Goal: Task Accomplishment & Management: Use online tool/utility

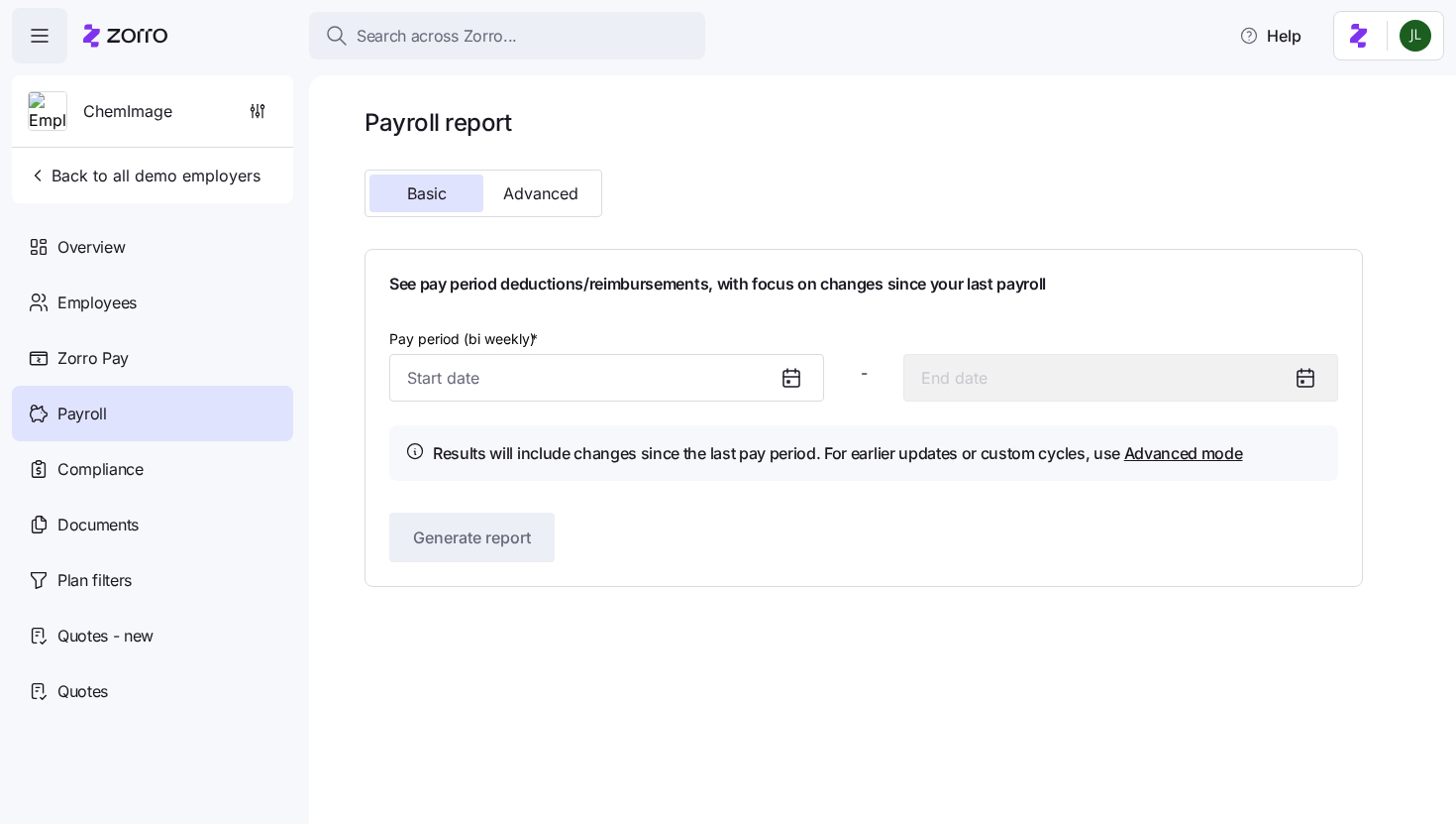
click at [43, 51] on span "button" at bounding box center [40, 36] width 54 height 54
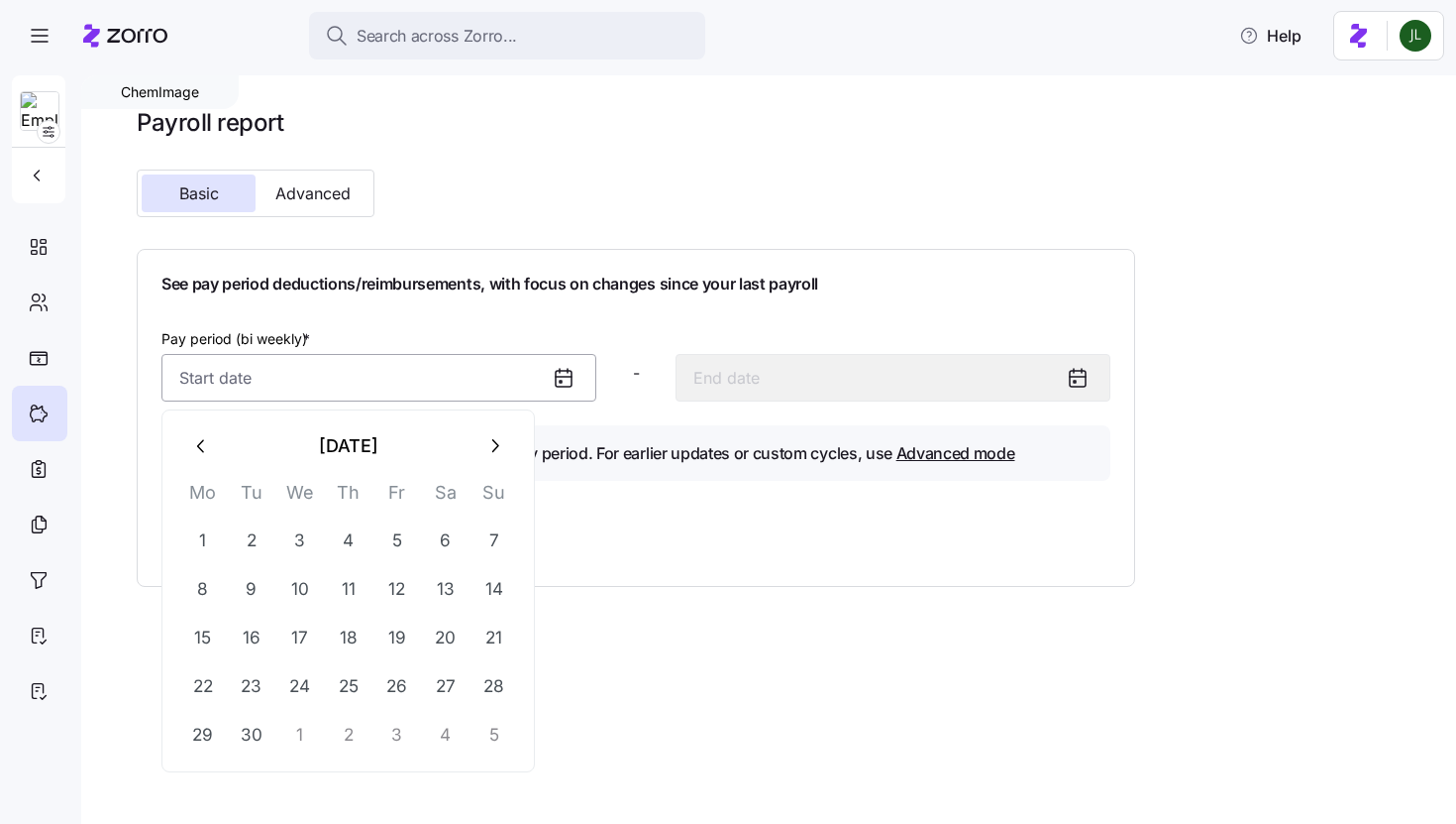
click at [365, 360] on input "Pay period (bi weekly) *" at bounding box center [379, 378] width 435 height 48
click at [356, 593] on button "11" at bounding box center [349, 590] width 48 height 48
type input "[DATE]"
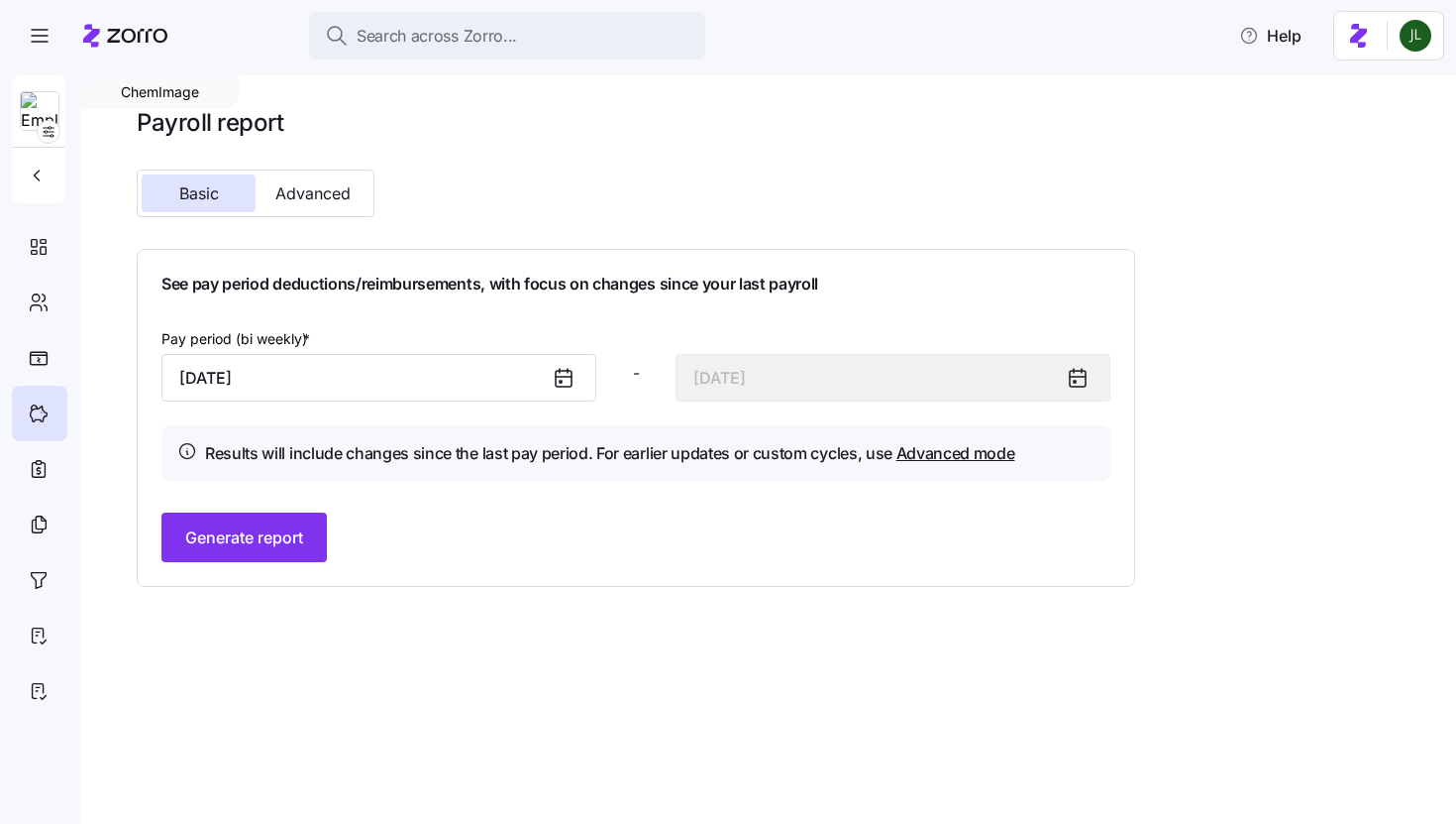
click at [564, 391] on div at bounding box center [572, 378] width 48 height 46
click at [564, 385] on icon at bounding box center [564, 378] width 24 height 24
click at [563, 380] on icon at bounding box center [564, 378] width 24 height 24
click at [44, 463] on icon at bounding box center [39, 470] width 13 height 15
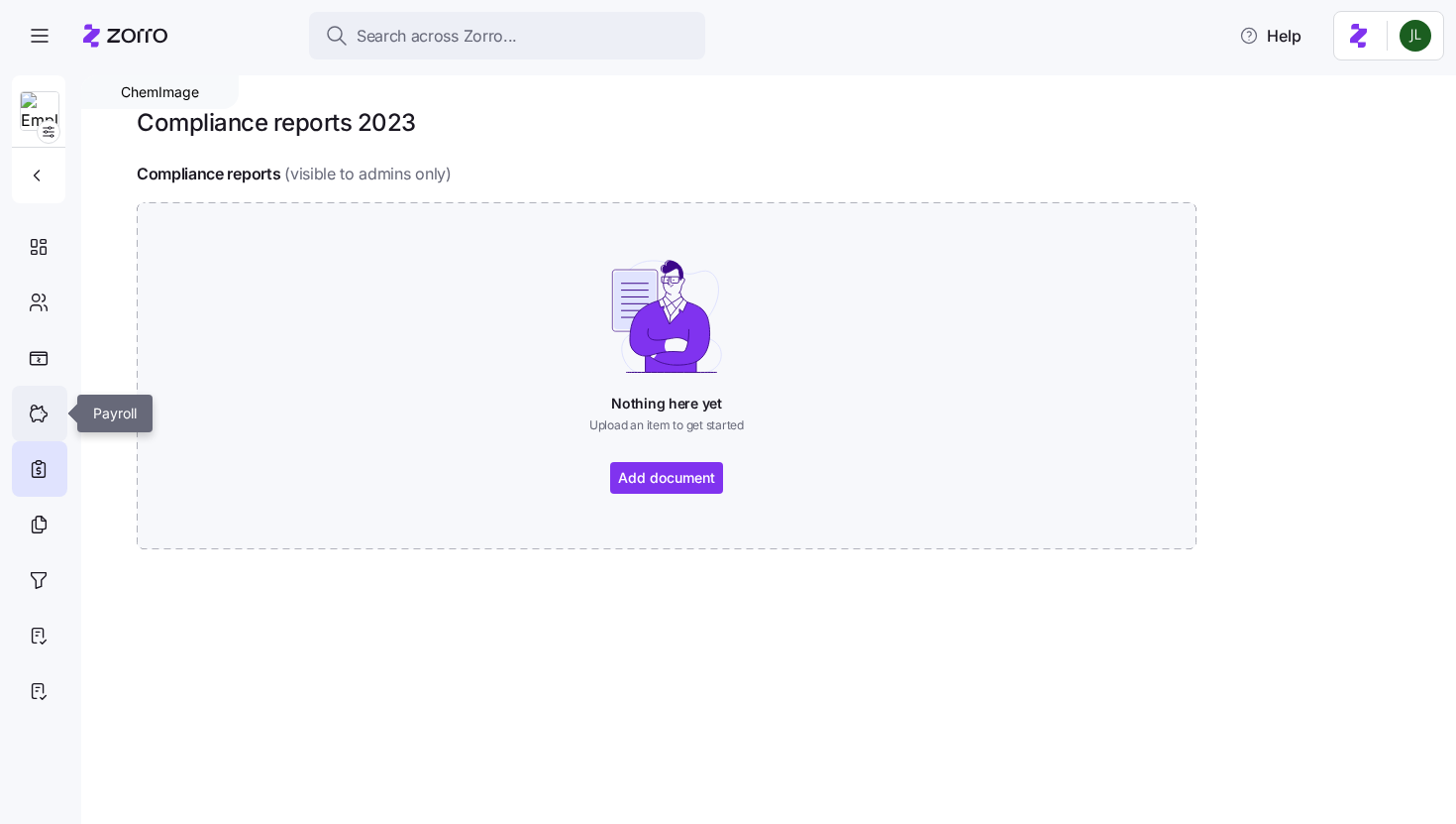
click at [36, 434] on div at bounding box center [40, 413] width 56 height 56
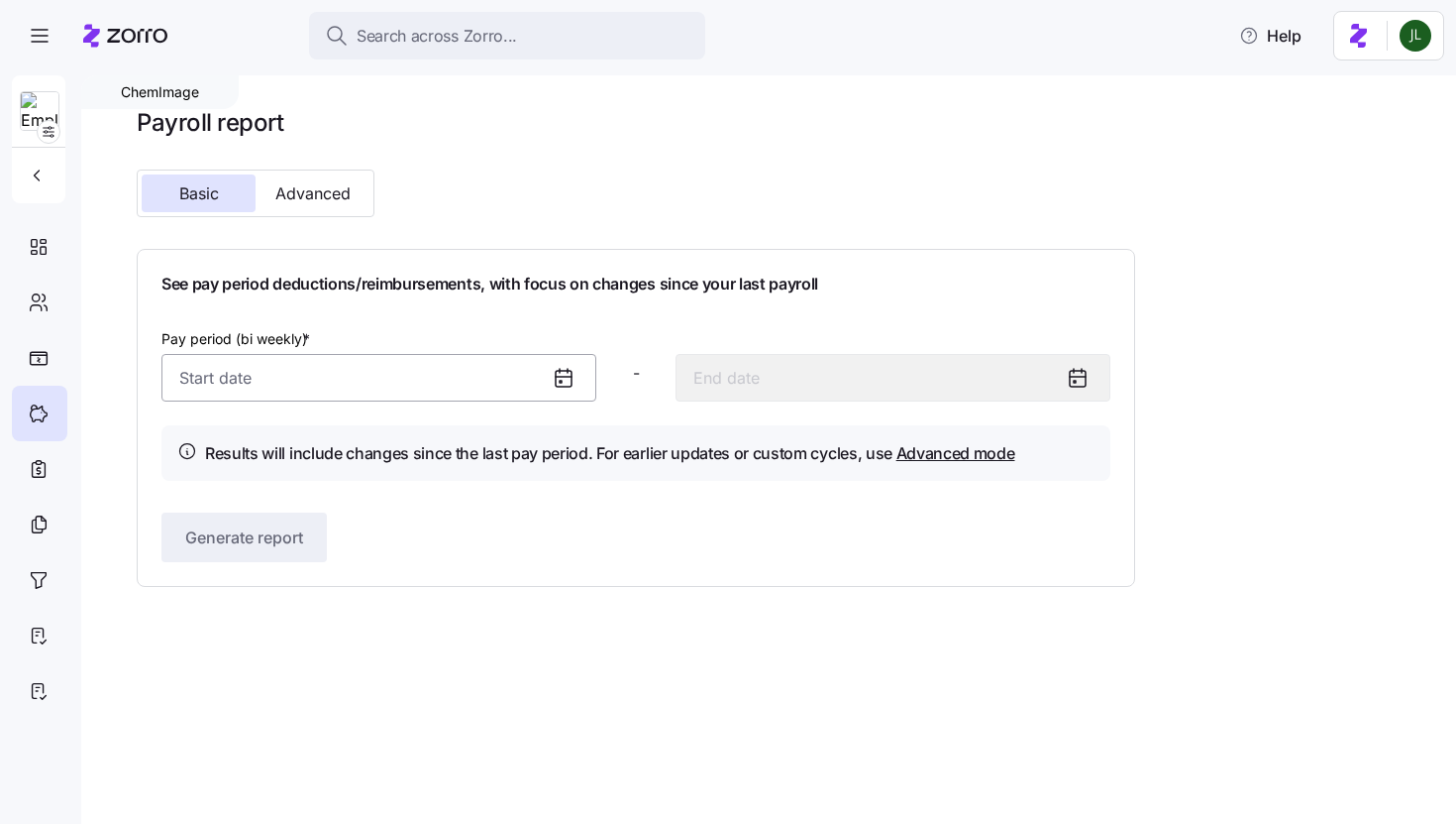
click at [434, 386] on input "Pay period (bi weekly) *" at bounding box center [379, 378] width 435 height 48
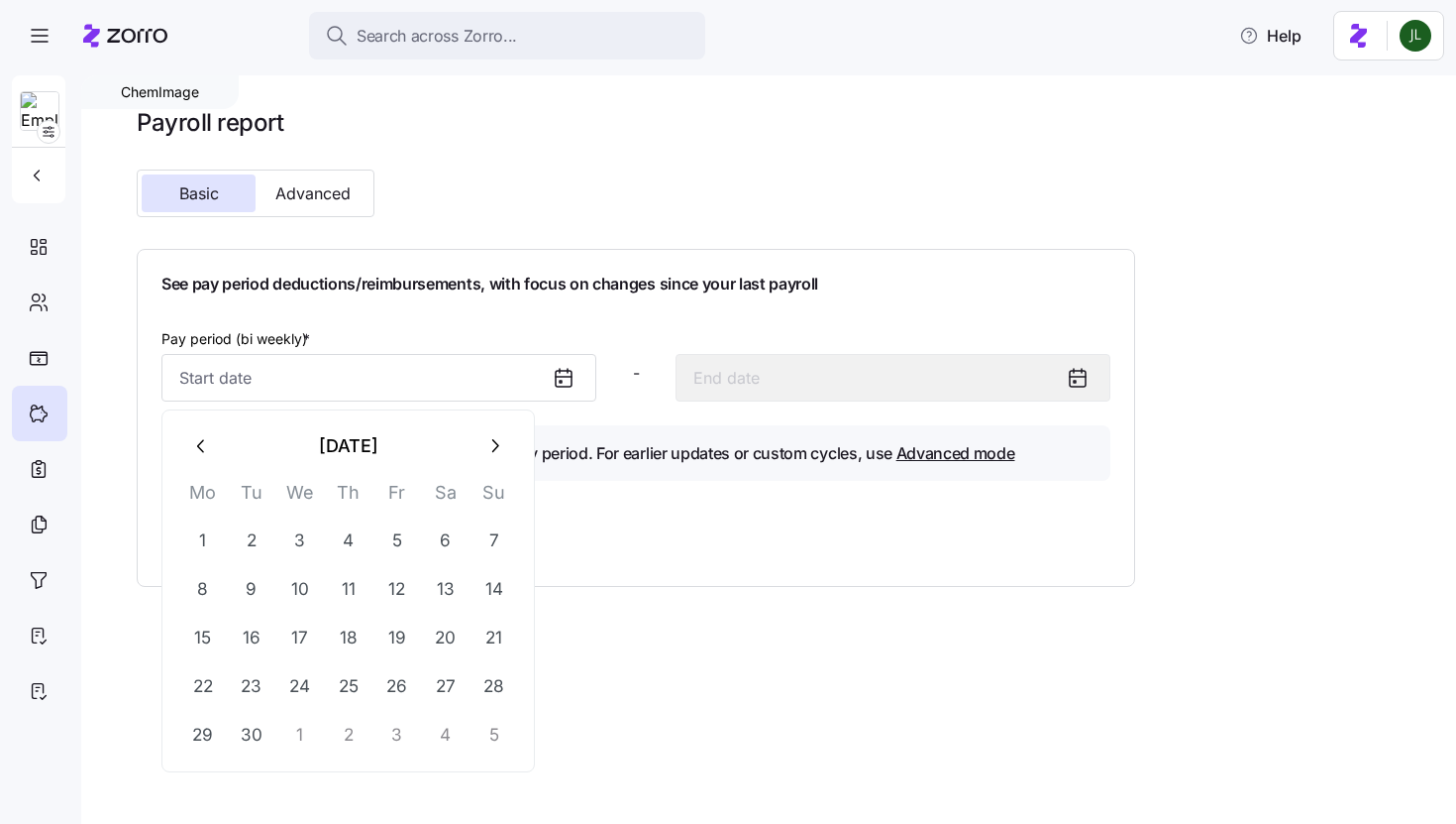
click at [205, 454] on icon "button" at bounding box center [202, 446] width 22 height 22
click at [201, 741] on button "25" at bounding box center [203, 736] width 48 height 48
type input "[DATE]"
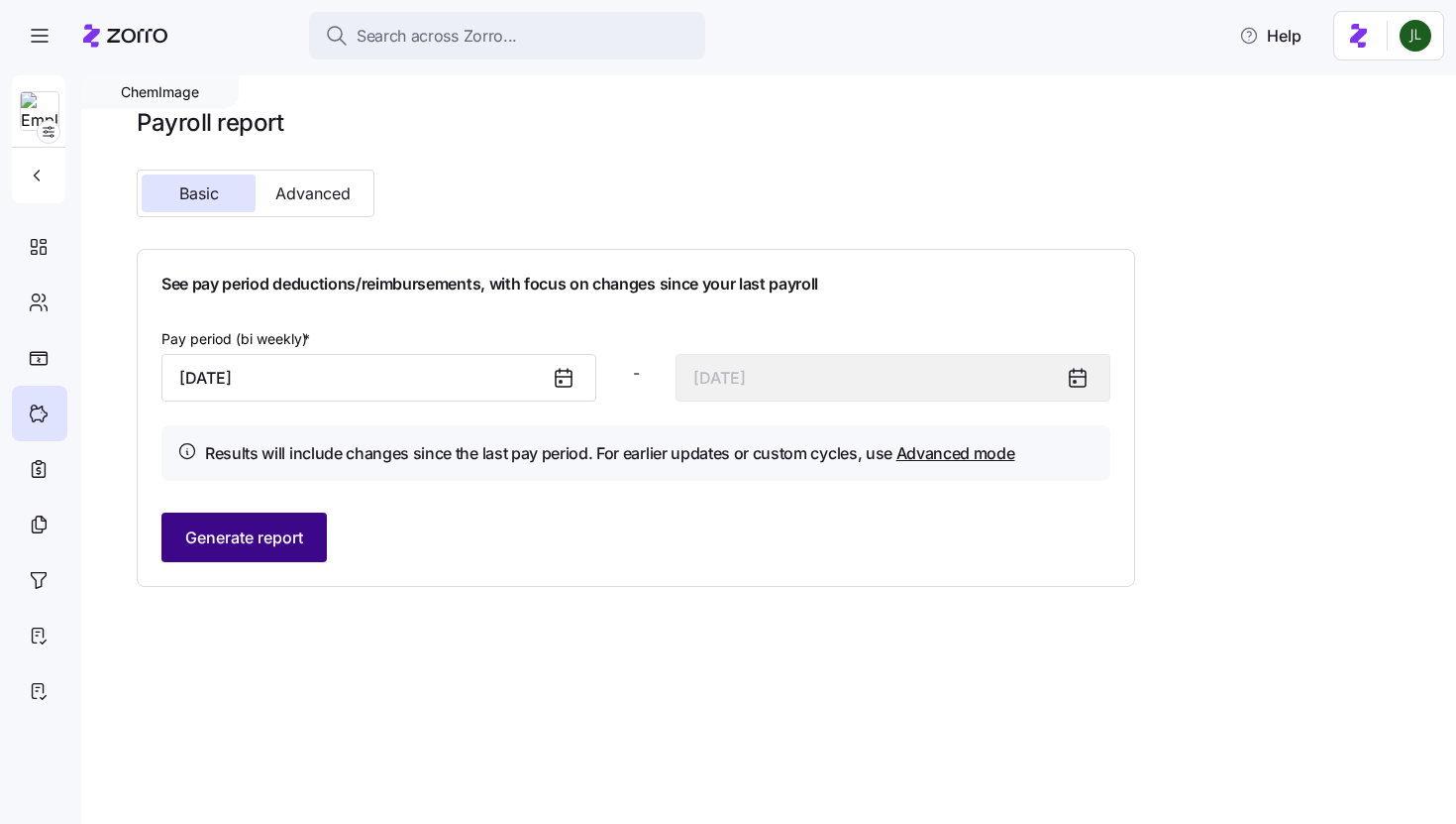
click at [278, 542] on span "Generate report" at bounding box center [244, 537] width 118 height 24
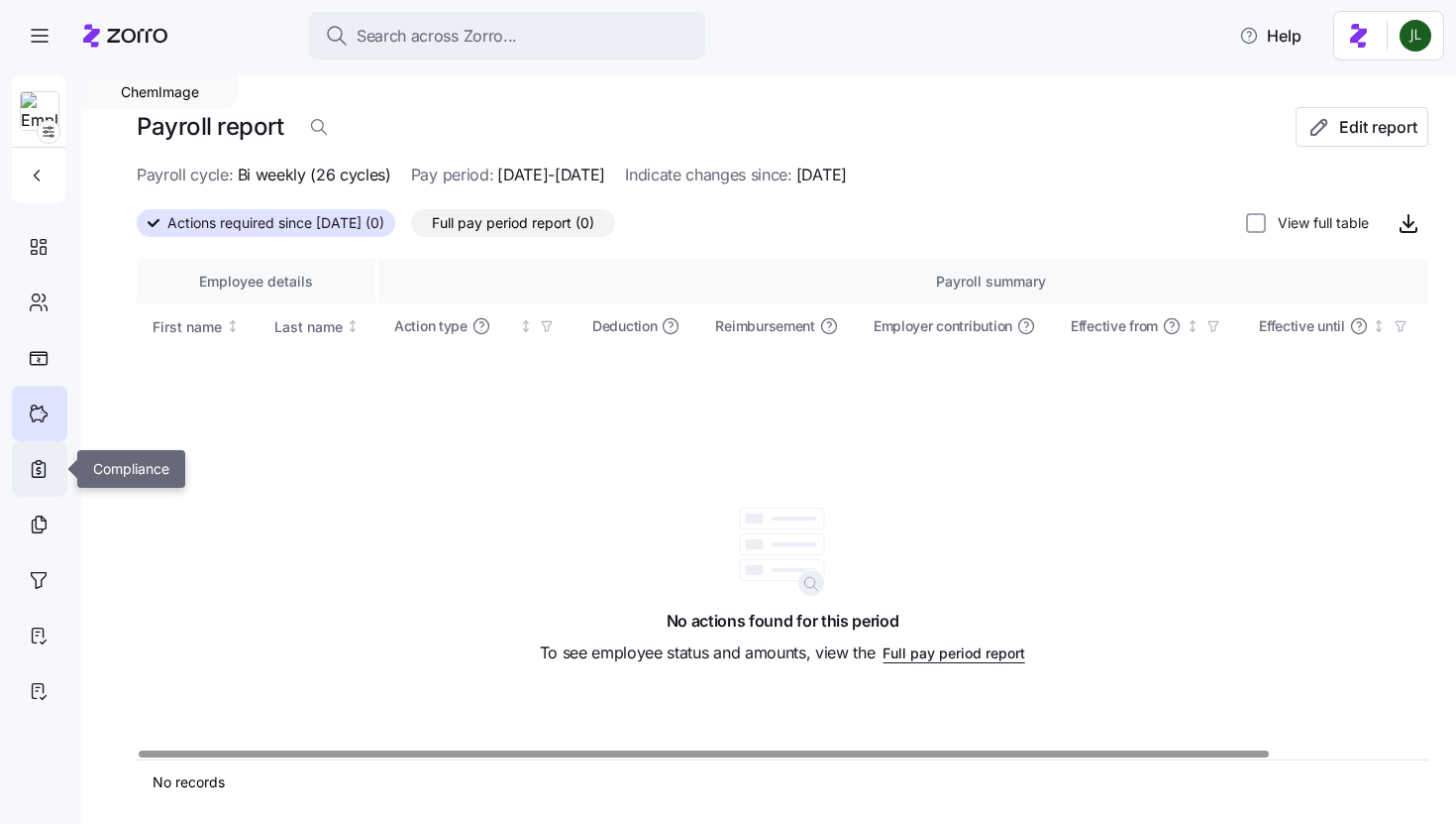
click at [55, 485] on div at bounding box center [40, 469] width 56 height 56
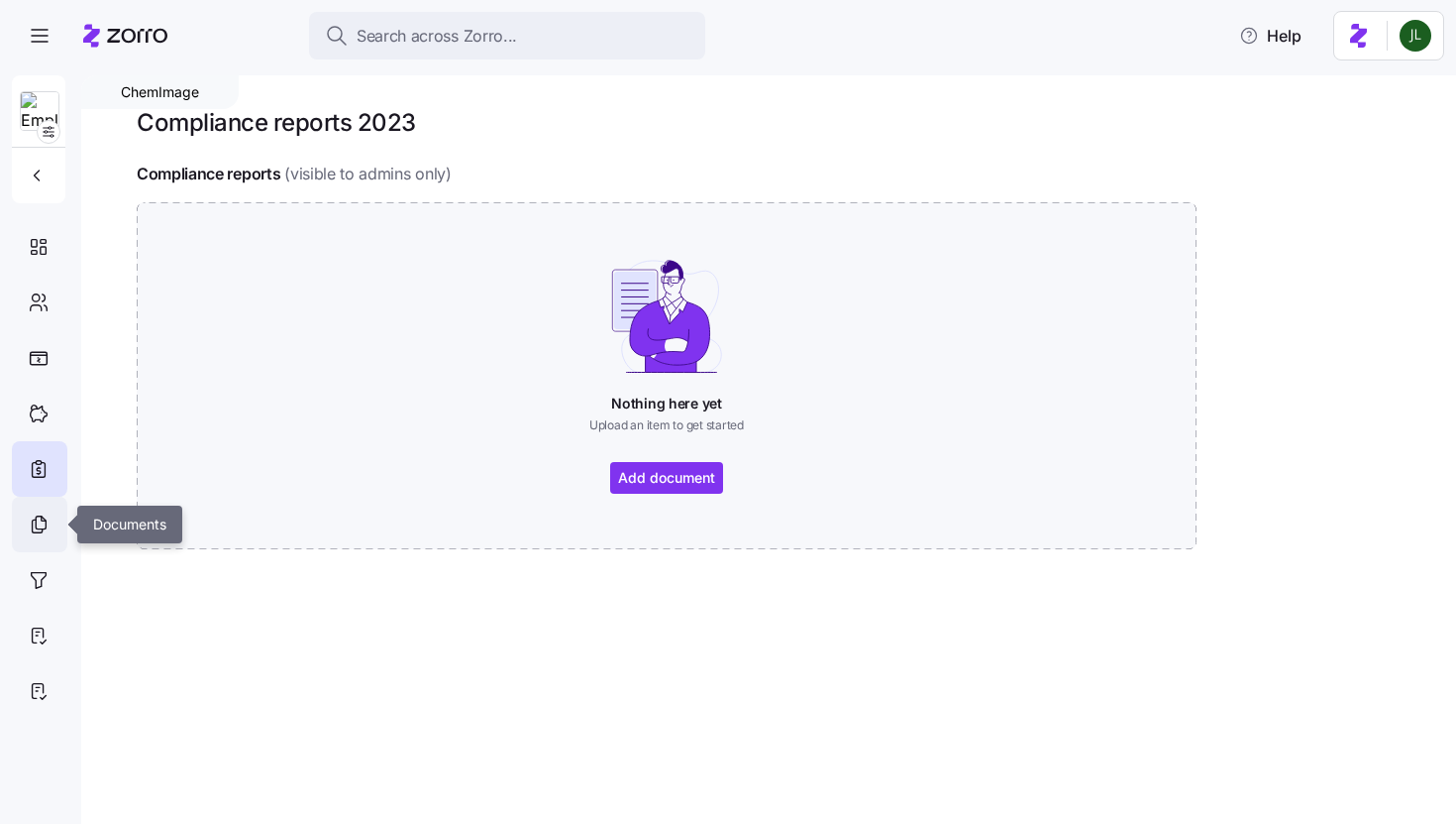
click at [17, 525] on div at bounding box center [40, 525] width 56 height 56
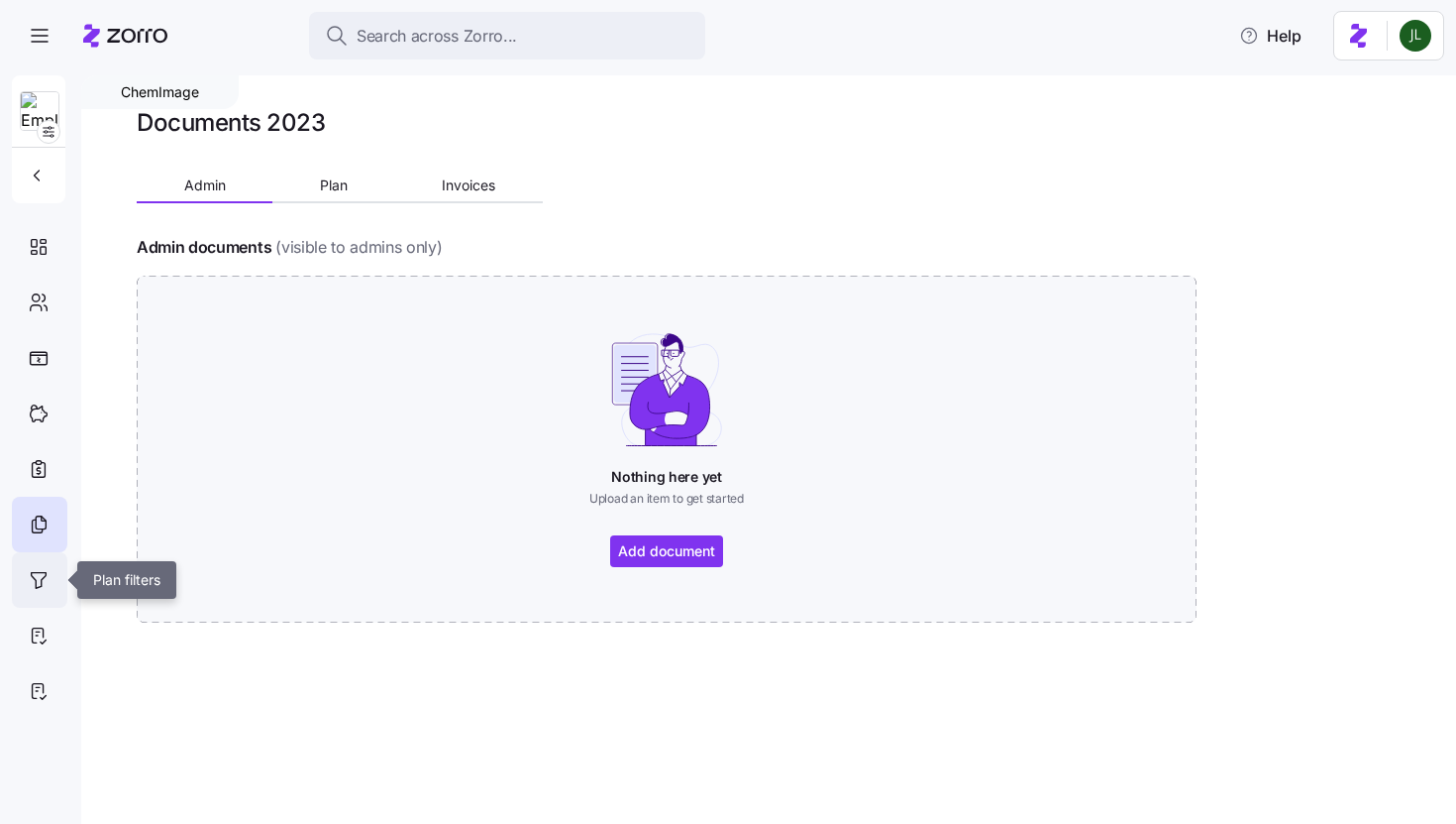
click at [47, 576] on icon at bounding box center [39, 580] width 22 height 24
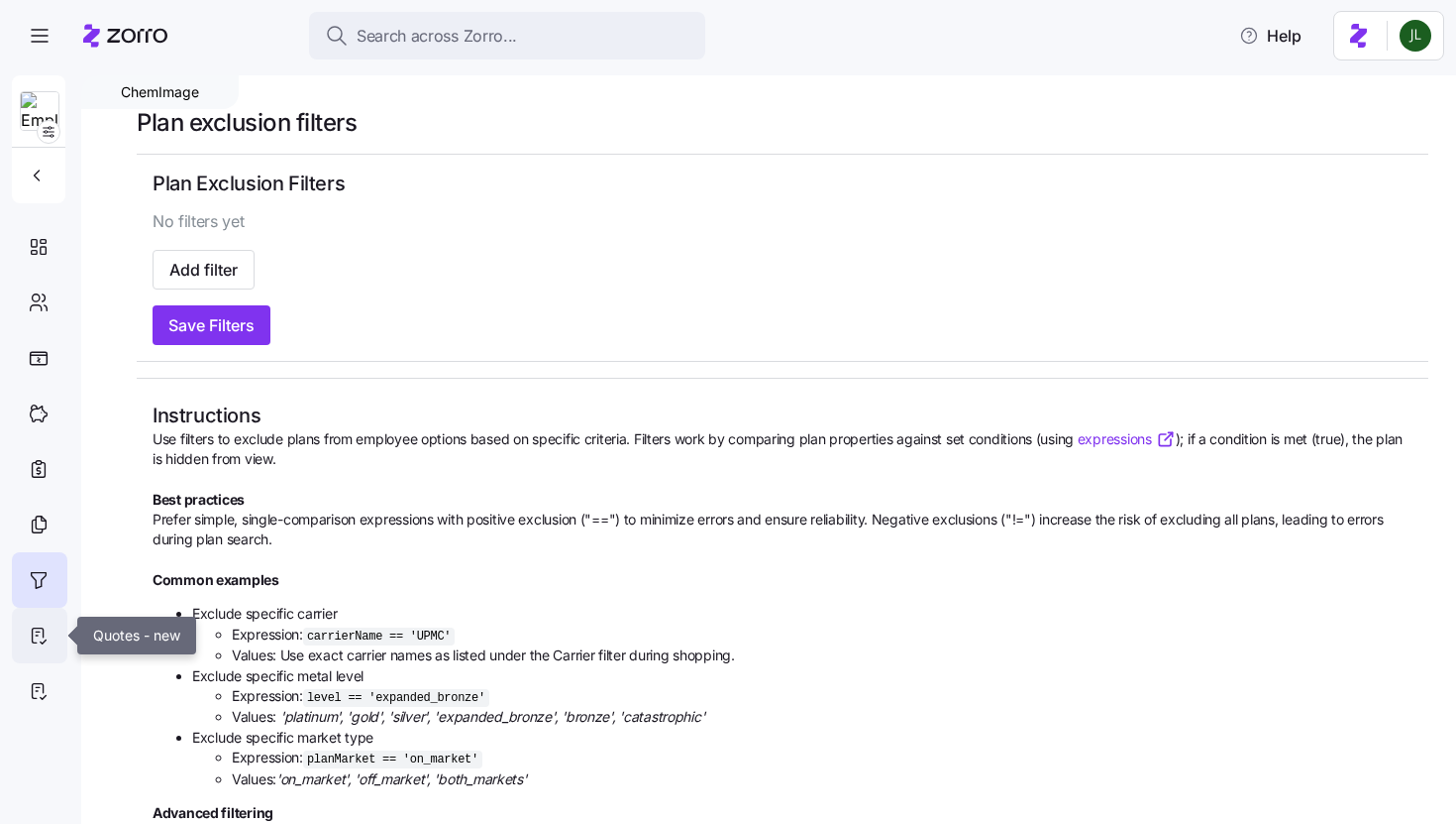
click at [30, 621] on div at bounding box center [40, 636] width 56 height 56
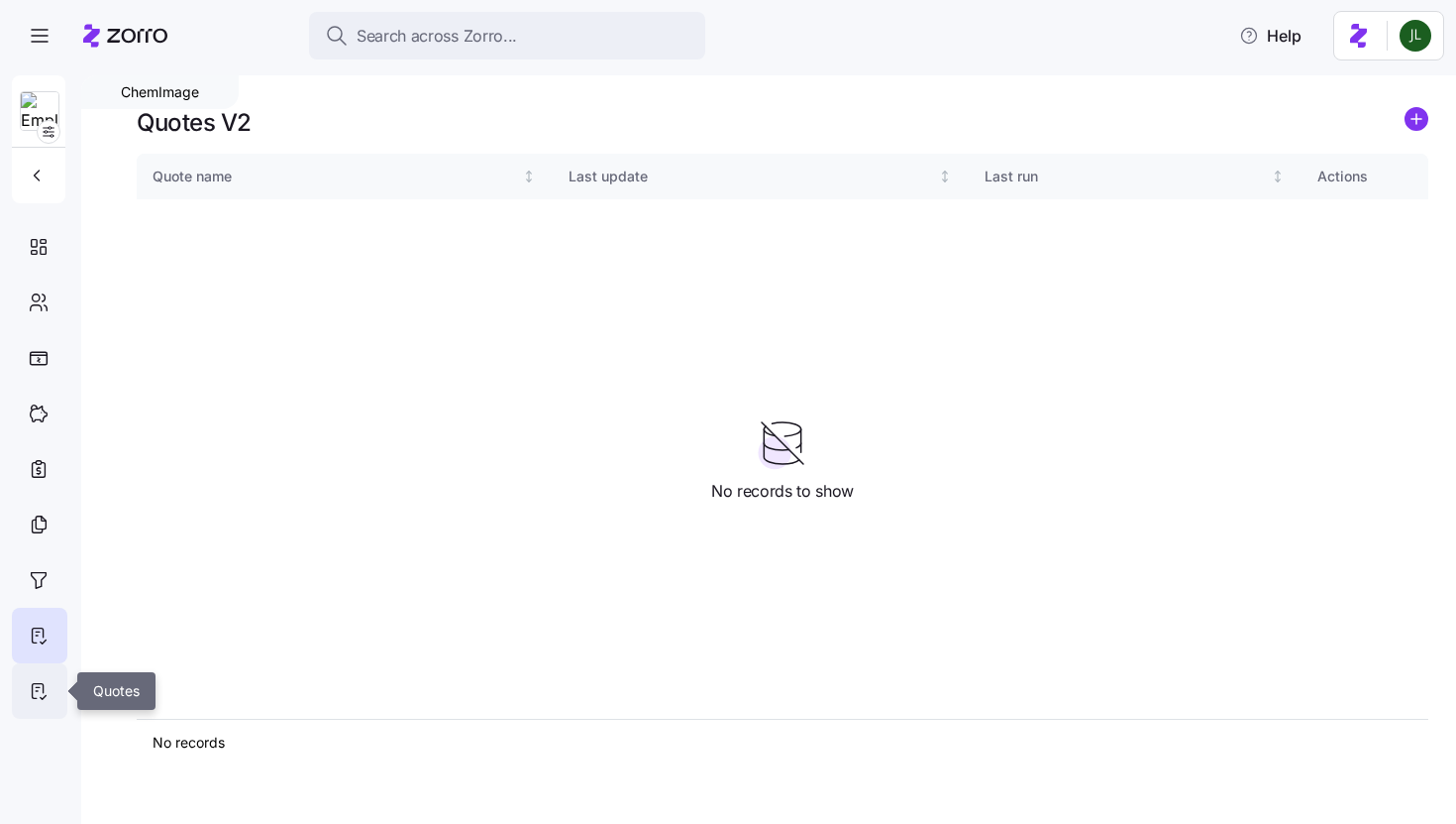
click at [41, 688] on icon at bounding box center [39, 691] width 22 height 24
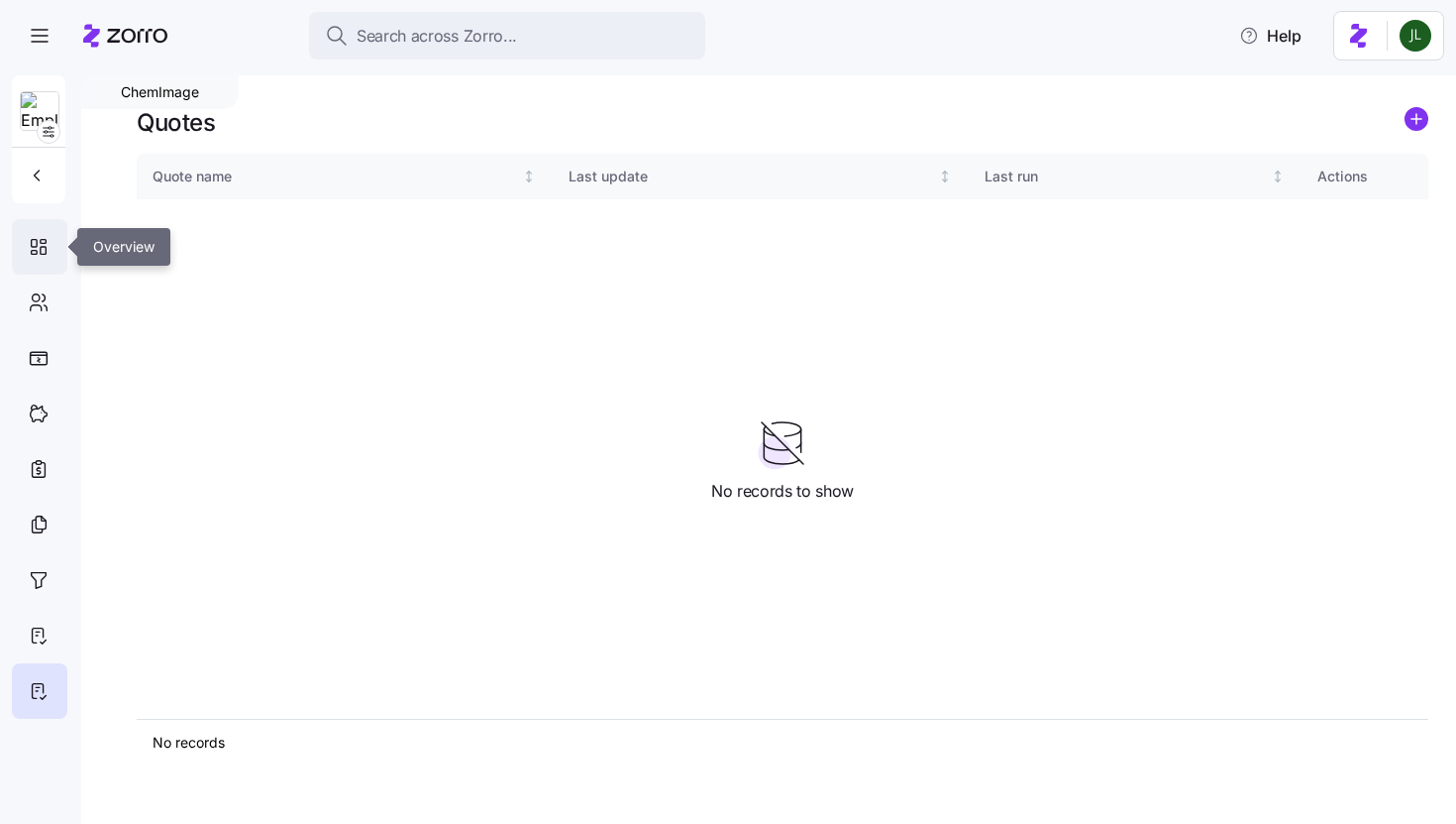
click at [38, 241] on icon at bounding box center [39, 247] width 22 height 24
